Goal: Information Seeking & Learning: Learn about a topic

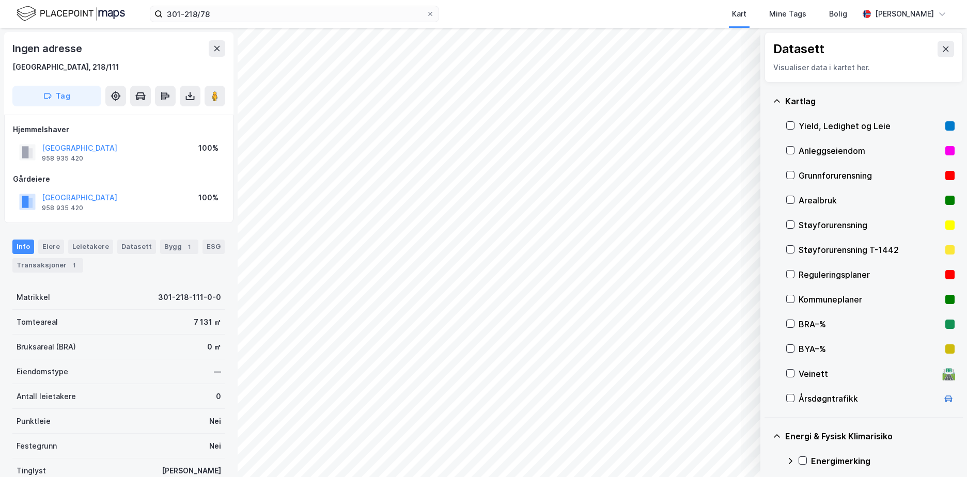
scroll to position [122, 0]
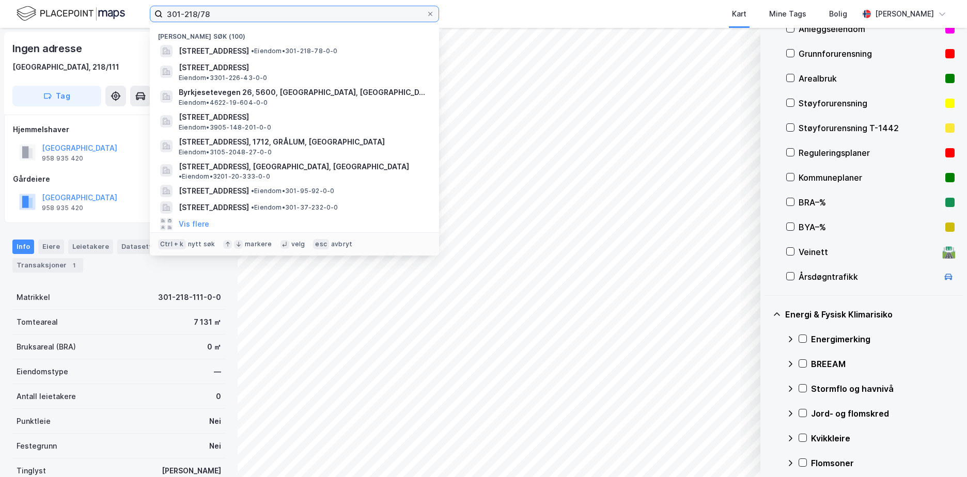
drag, startPoint x: 216, startPoint y: 18, endPoint x: 128, endPoint y: 19, distance: 88.3
click at [125, 21] on div "301-218/78 Nylige søk (100) [STREET_ADDRESS] • Eiendom • 301-218-78-0-0 [STREET…" at bounding box center [483, 14] width 967 height 28
paste input "905-668/2/"
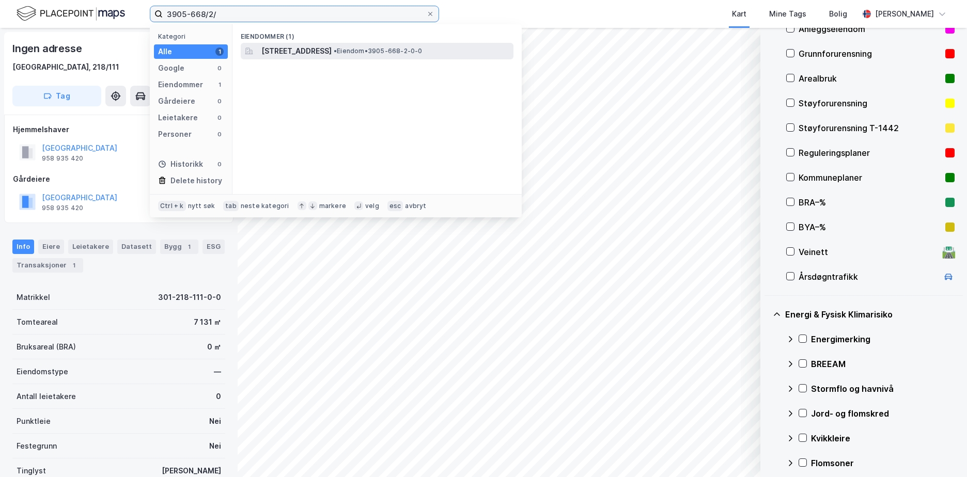
type input "3905-668/2/"
click at [332, 48] on span "[STREET_ADDRESS]" at bounding box center [296, 51] width 70 height 12
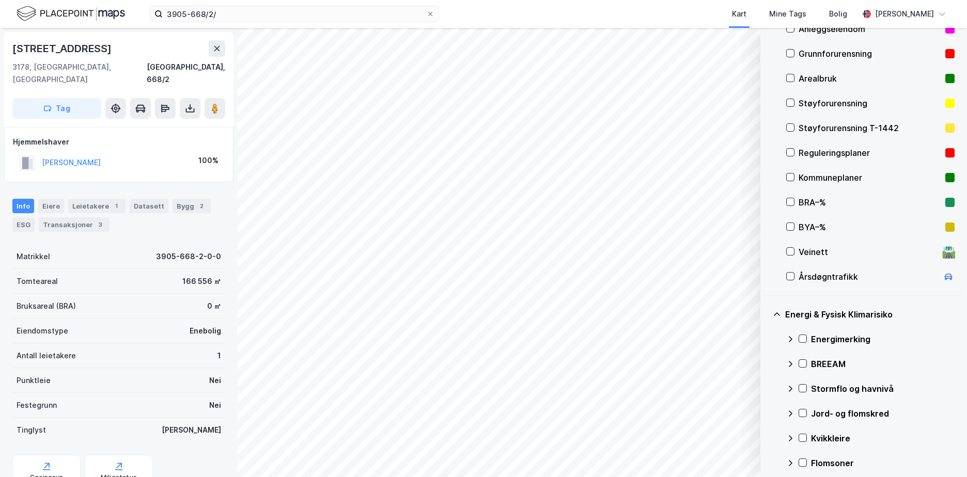
click at [827, 50] on div "Grunnforurensning" at bounding box center [870, 54] width 143 height 12
click at [805, 339] on icon at bounding box center [802, 338] width 7 height 7
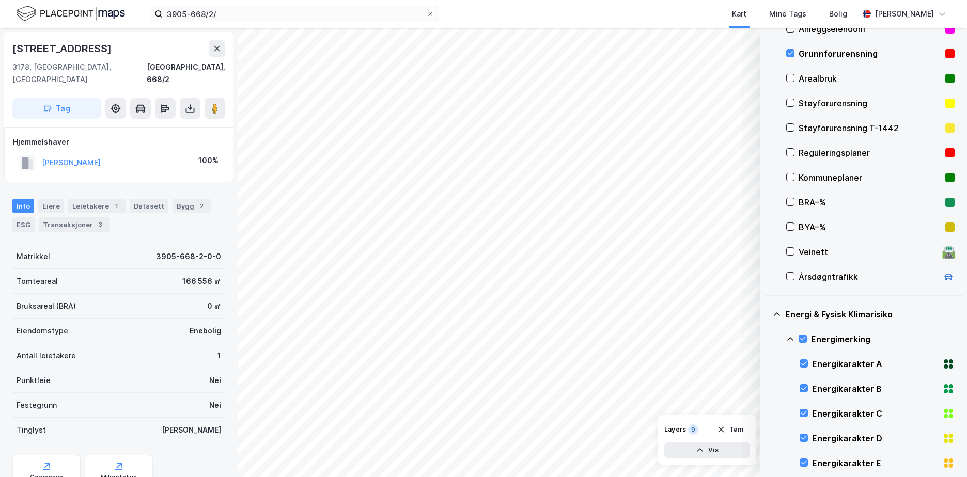
click at [791, 338] on icon at bounding box center [790, 339] width 6 height 4
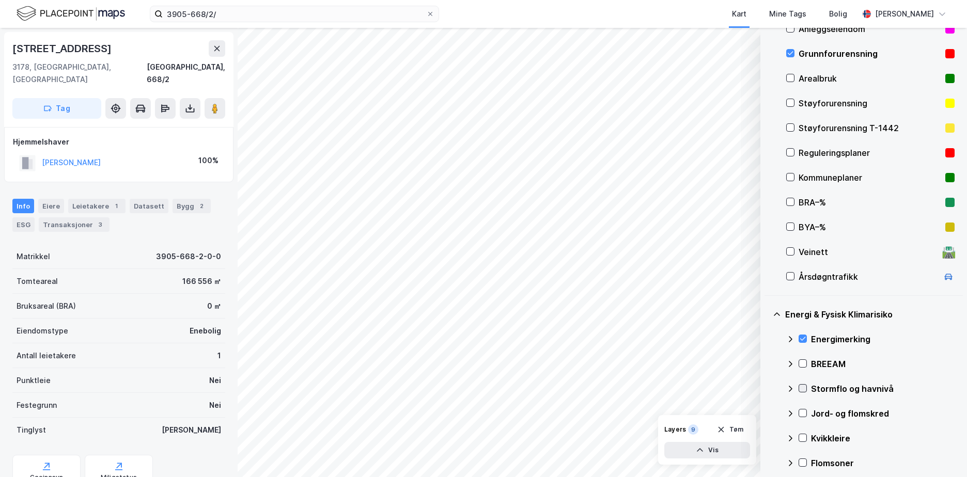
click at [806, 387] on icon at bounding box center [802, 388] width 7 height 7
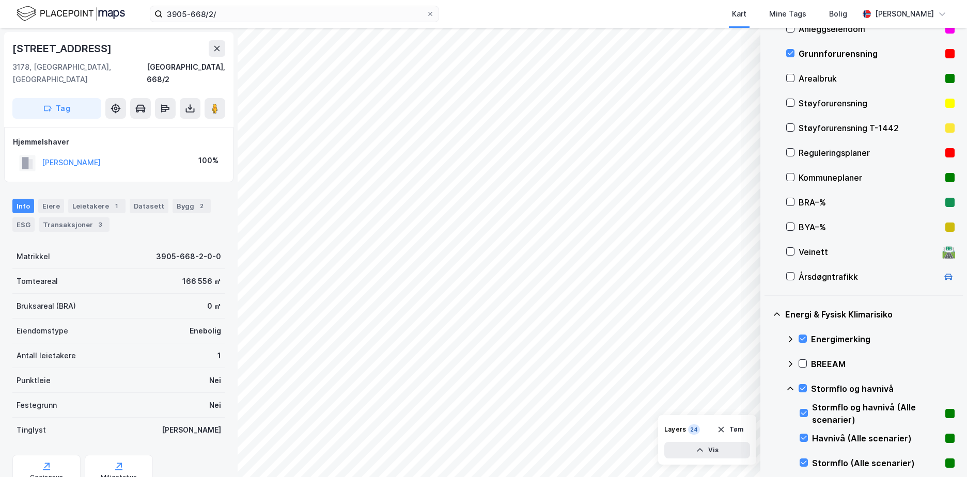
click at [790, 387] on icon at bounding box center [790, 389] width 8 height 8
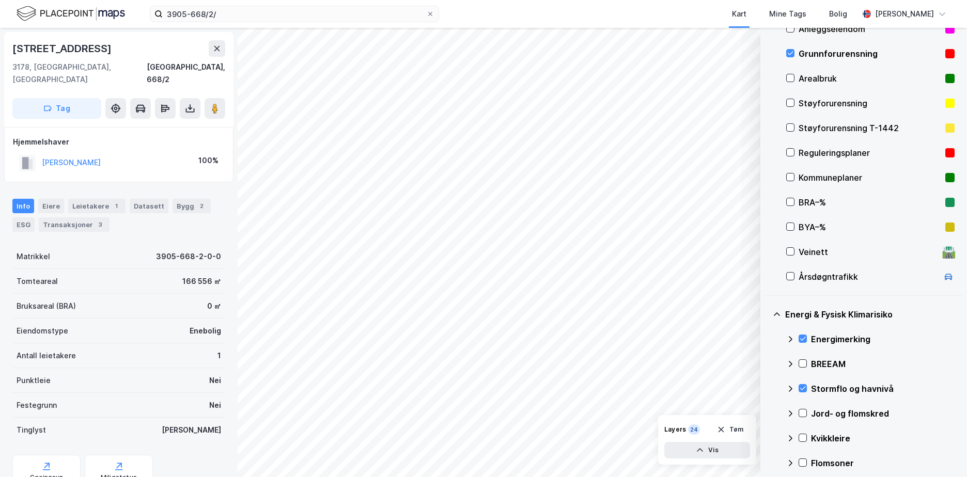
click at [800, 408] on div "Jord- og flomskred" at bounding box center [870, 413] width 168 height 25
click at [805, 415] on icon at bounding box center [802, 413] width 7 height 7
click at [788, 412] on icon at bounding box center [790, 414] width 8 height 8
click at [797, 440] on div "Kvikkleire" at bounding box center [870, 438] width 168 height 25
click at [801, 436] on icon at bounding box center [802, 437] width 7 height 7
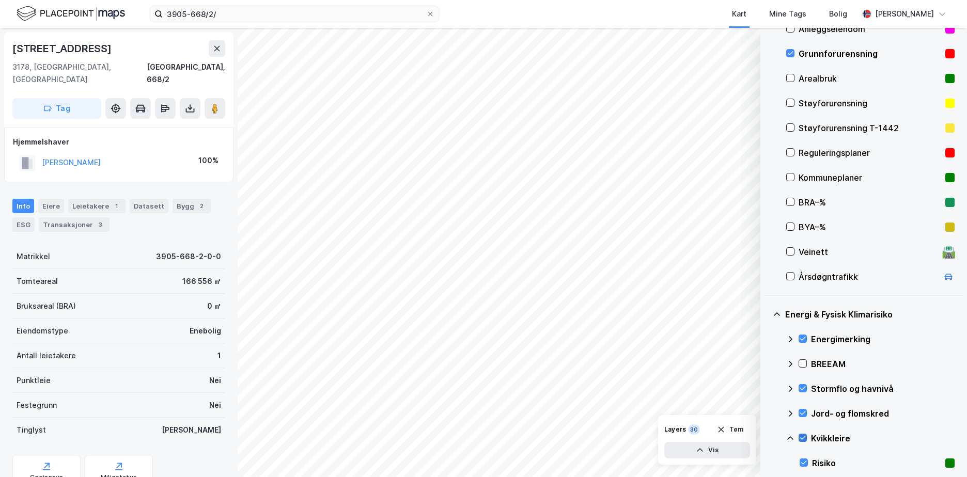
click at [805, 434] on div at bounding box center [803, 438] width 8 height 8
click at [804, 435] on icon at bounding box center [802, 437] width 7 height 7
click at [793, 436] on icon at bounding box center [790, 438] width 8 height 8
click at [804, 462] on icon at bounding box center [802, 462] width 7 height 7
click at [790, 461] on icon at bounding box center [791, 463] width 4 height 6
